Goal: Information Seeking & Learning: Understand process/instructions

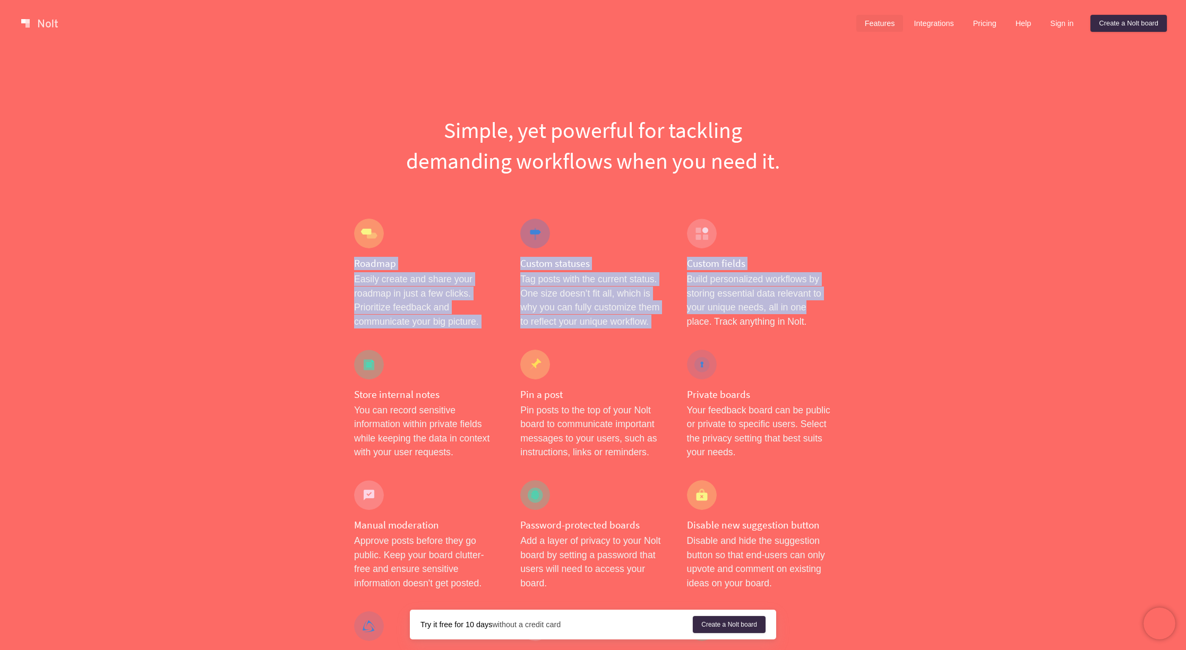
drag, startPoint x: 314, startPoint y: 266, endPoint x: 808, endPoint y: 314, distance: 495.9
click at [808, 314] on p "Build personalized workflows by storing essential data relevant to your unique …" at bounding box center [759, 300] width 145 height 56
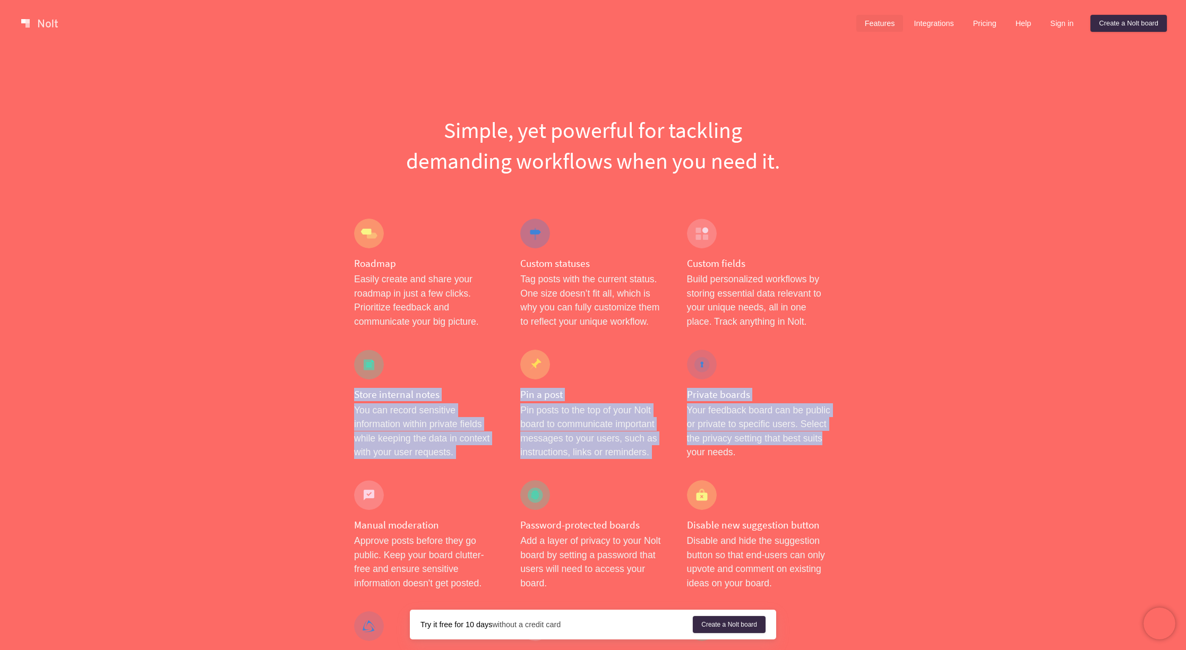
drag, startPoint x: 350, startPoint y: 396, endPoint x: 833, endPoint y: 440, distance: 485.4
click at [833, 440] on div "Private boards Your feedback board can be public or private to specific users. …" at bounding box center [759, 404] width 166 height 131
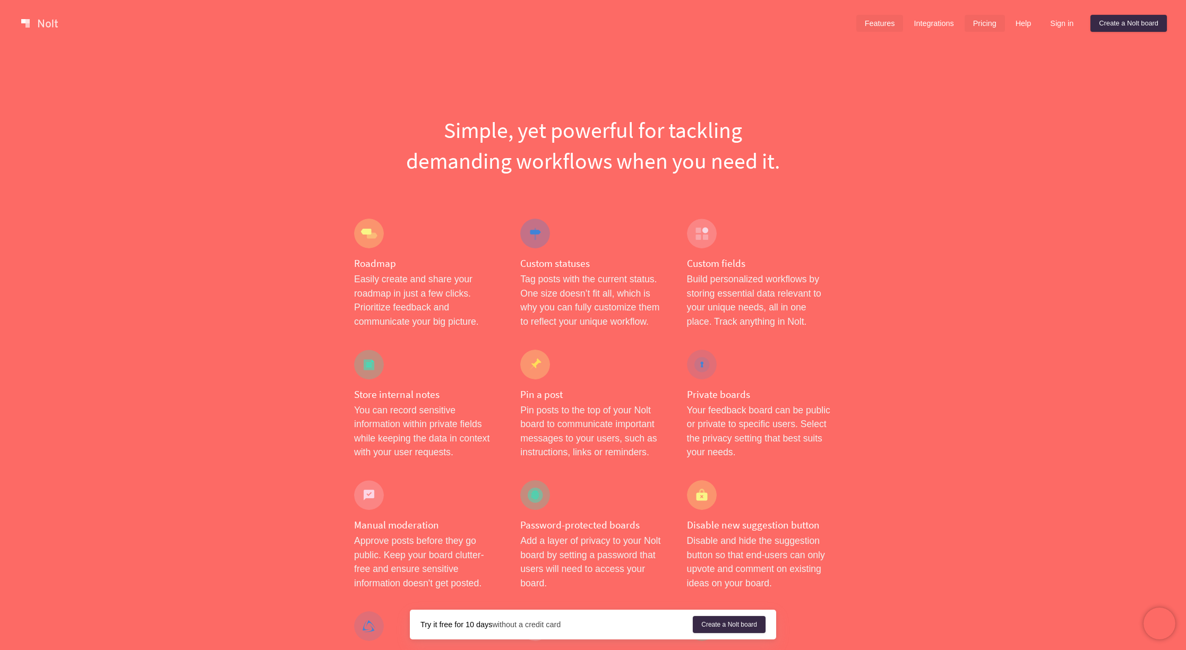
click at [979, 26] on link "Pricing" at bounding box center [984, 23] width 40 height 17
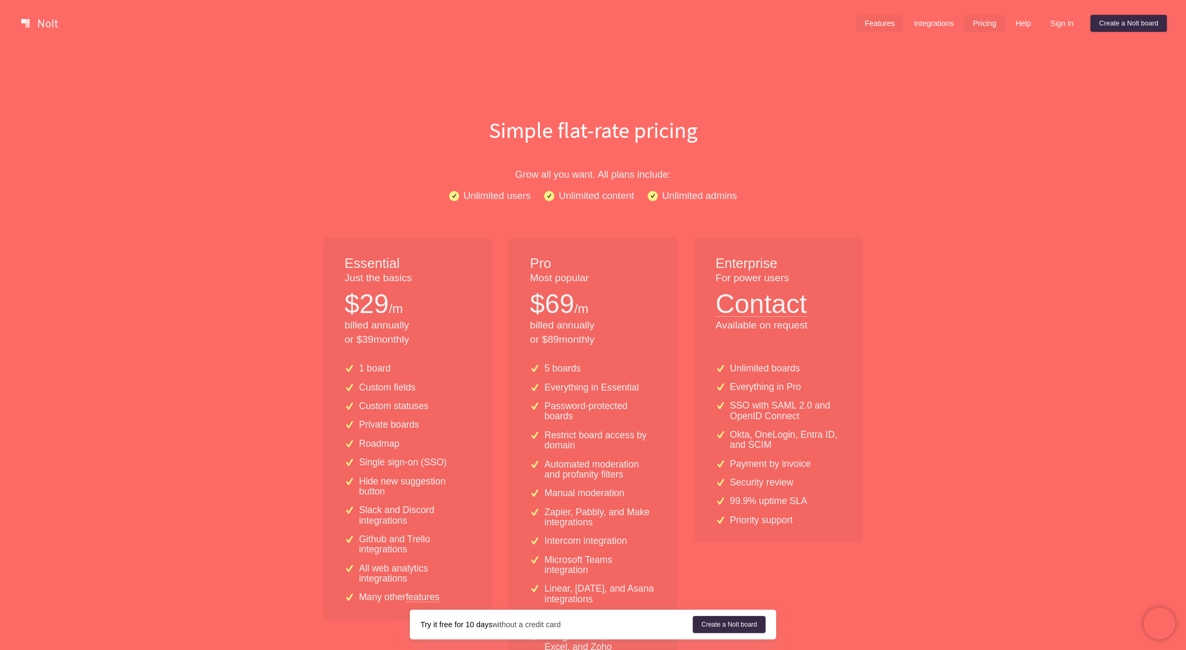
click at [872, 14] on div "Features Integrations Pricing Help Sign in Create a [PERSON_NAME] board" at bounding box center [1011, 23] width 315 height 21
click at [872, 20] on link "Features" at bounding box center [879, 23] width 47 height 17
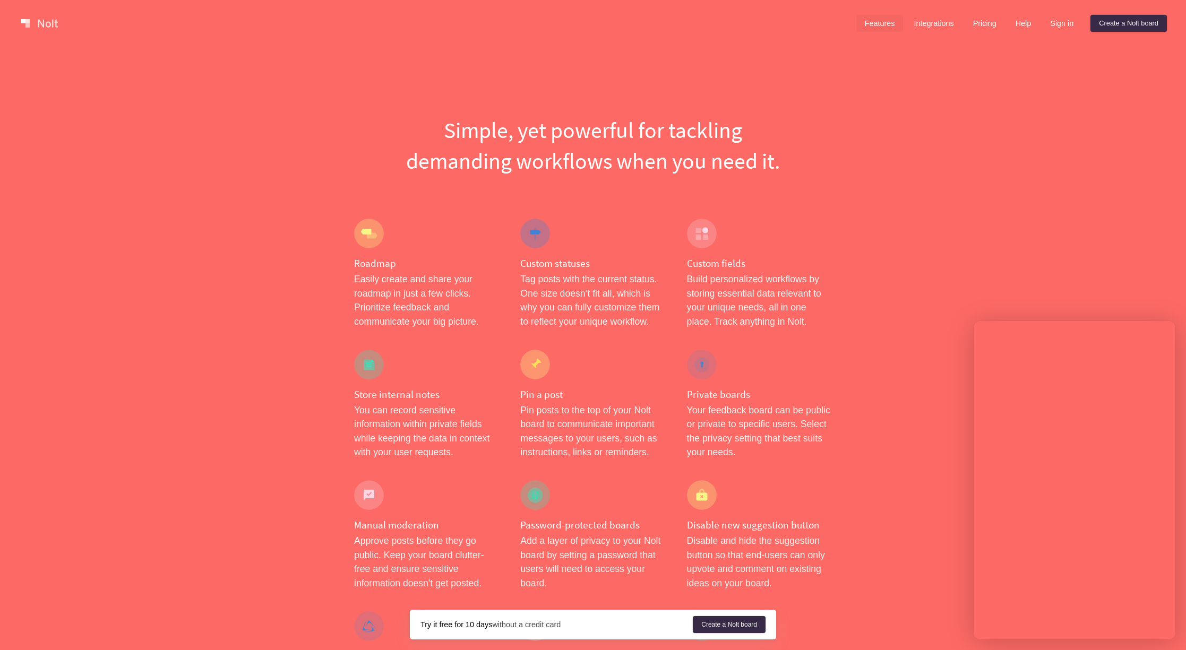
drag, startPoint x: 85, startPoint y: 75, endPoint x: 57, endPoint y: 30, distance: 52.9
click at [52, 26] on link at bounding box center [39, 23] width 45 height 17
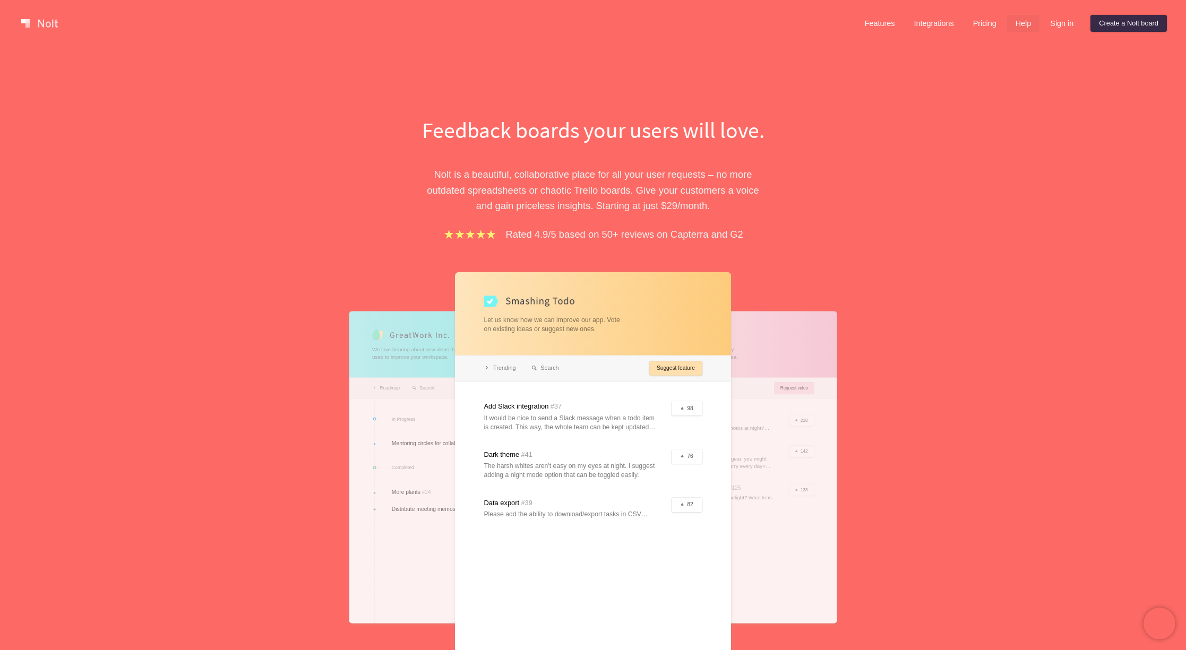
click at [1026, 27] on link "Help" at bounding box center [1023, 23] width 33 height 17
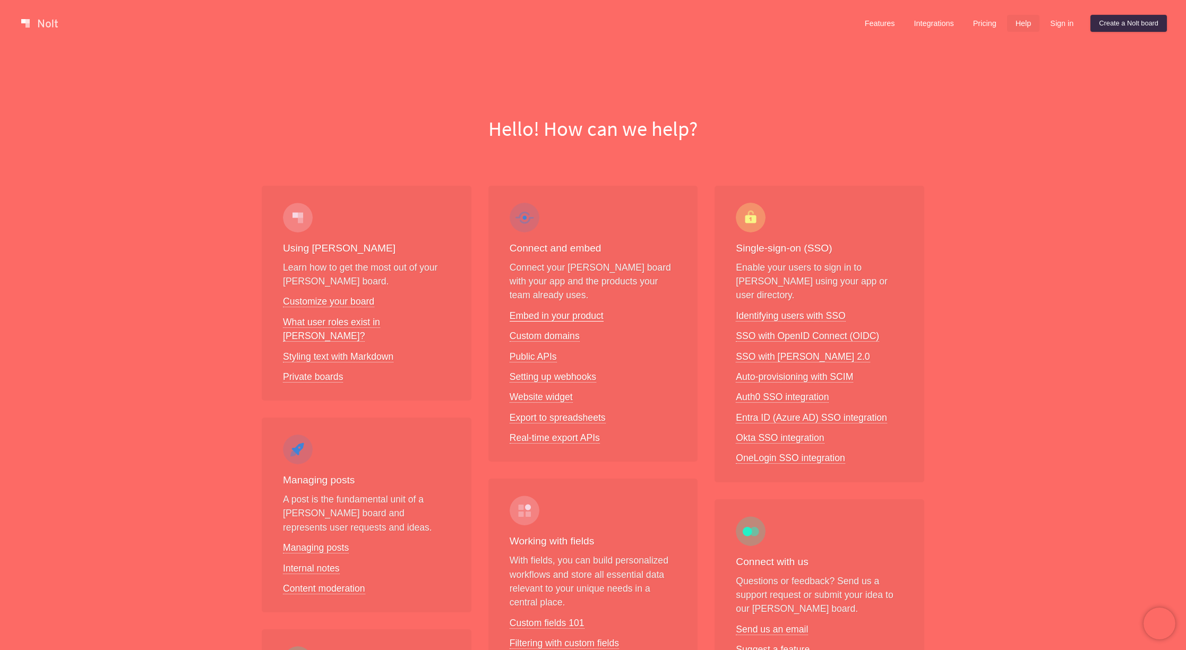
click at [556, 314] on link "Embed in your product" at bounding box center [556, 315] width 94 height 11
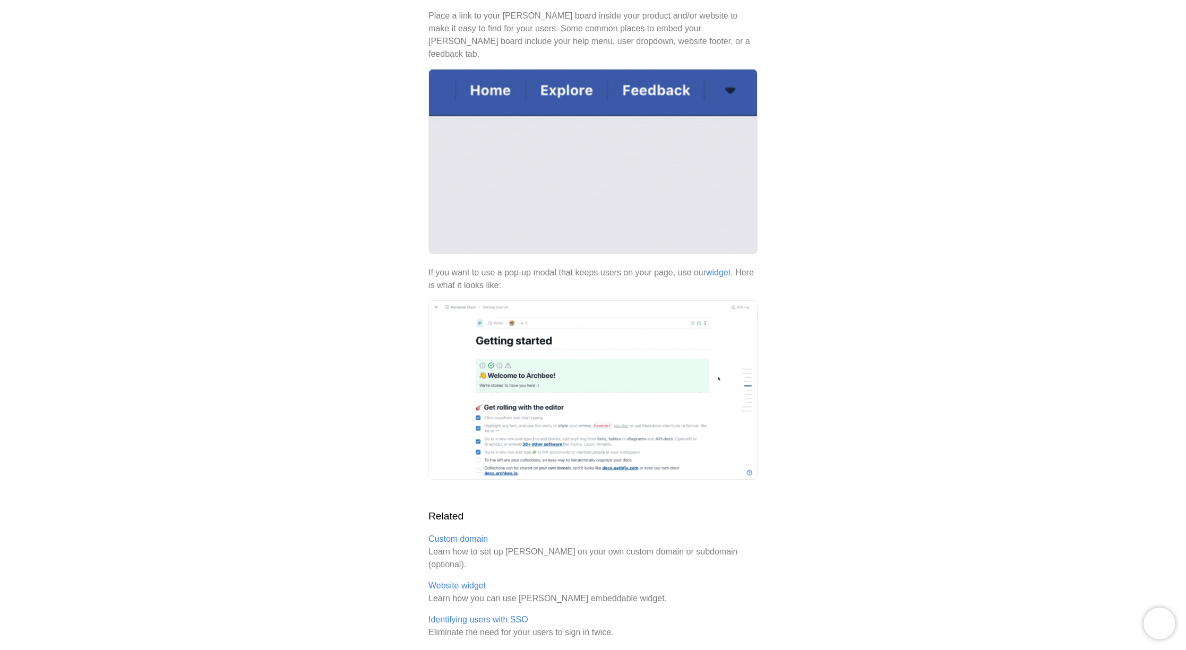
scroll to position [209, 0]
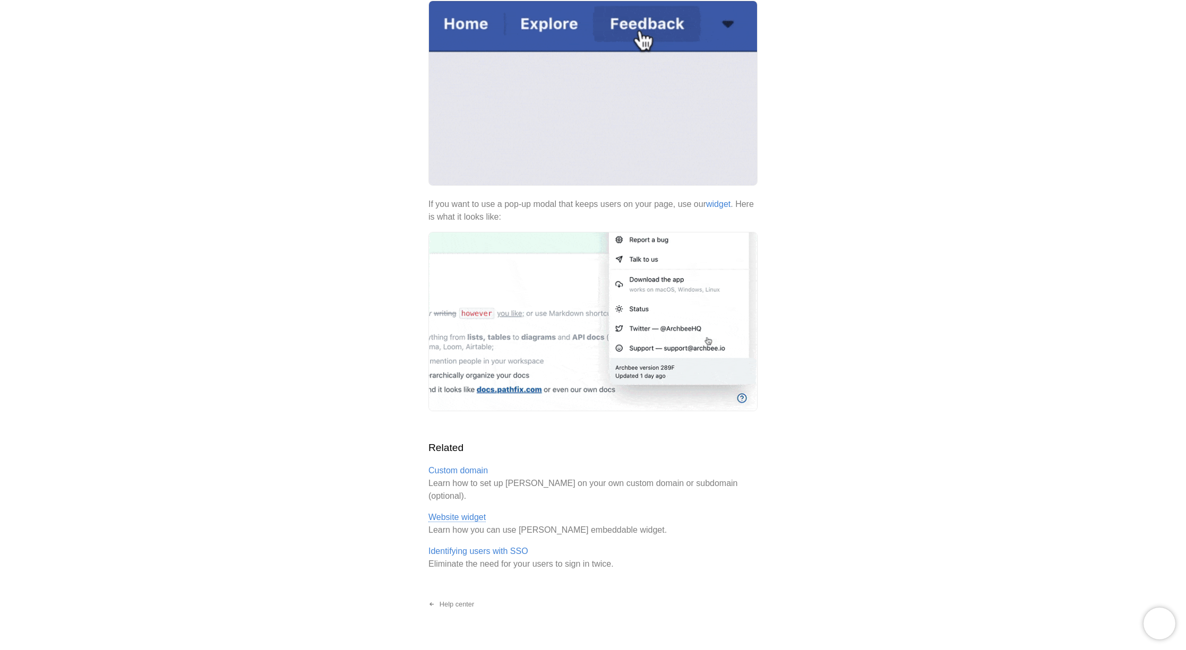
click at [455, 513] on link "Website widget" at bounding box center [456, 518] width 57 height 10
